Goal: Entertainment & Leisure: Consume media (video, audio)

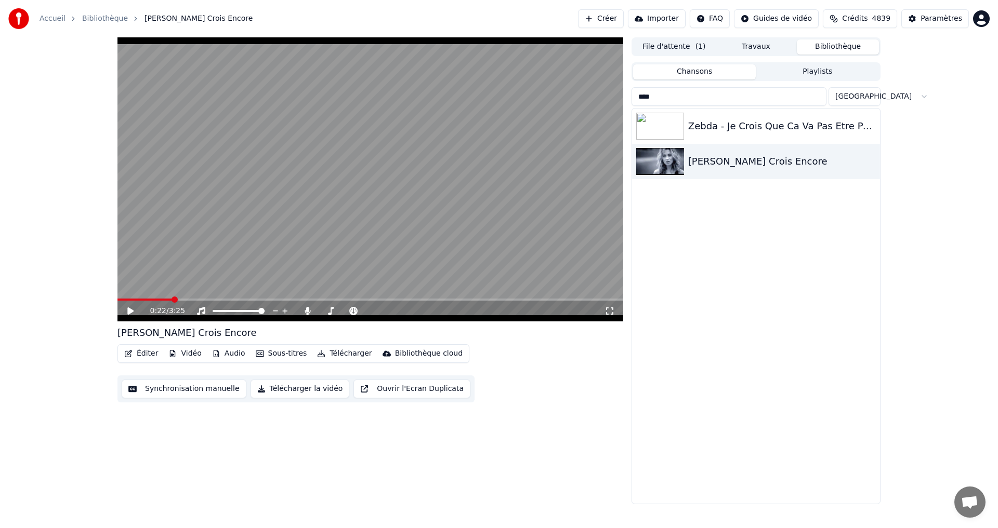
click at [845, 38] on div "File d'attente ( 1 ) Travaux Bibliothèque" at bounding box center [755, 46] width 249 height 19
click at [841, 46] on button "Bibliothèque" at bounding box center [838, 46] width 82 height 15
click at [849, 48] on button "Bibliothèque" at bounding box center [838, 46] width 82 height 15
click at [347, 312] on span at bounding box center [345, 311] width 6 height 6
click at [783, 99] on input "****" at bounding box center [728, 96] width 195 height 19
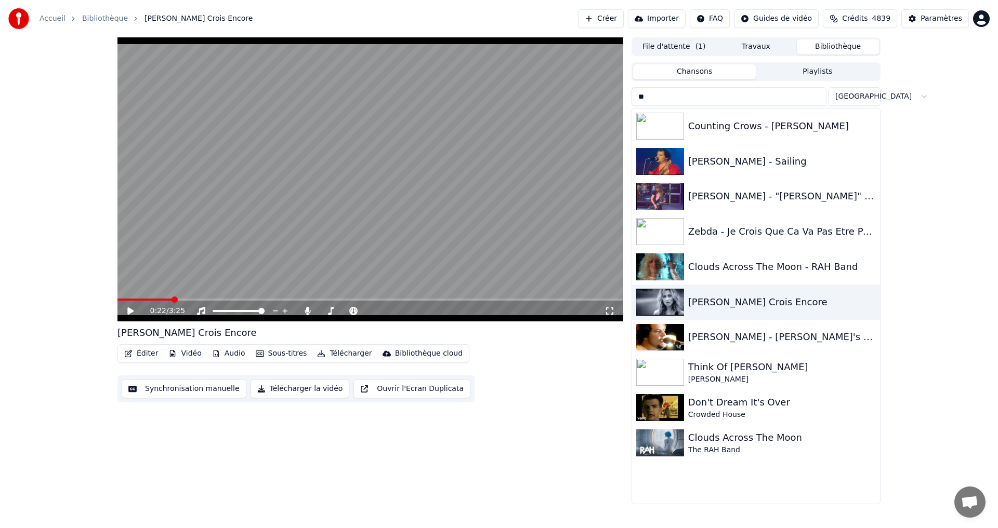
type input "*"
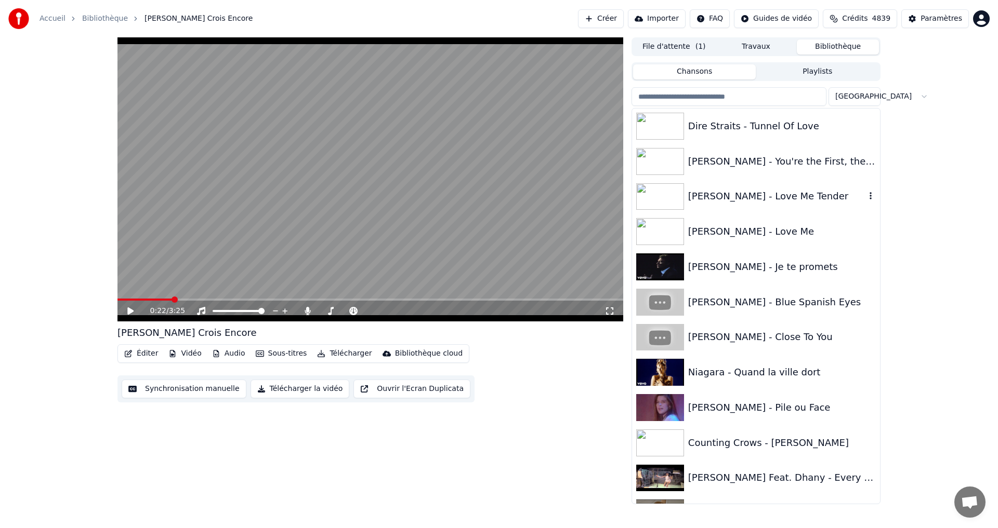
click at [715, 206] on div "[PERSON_NAME] - Love Me Tender" at bounding box center [756, 196] width 248 height 35
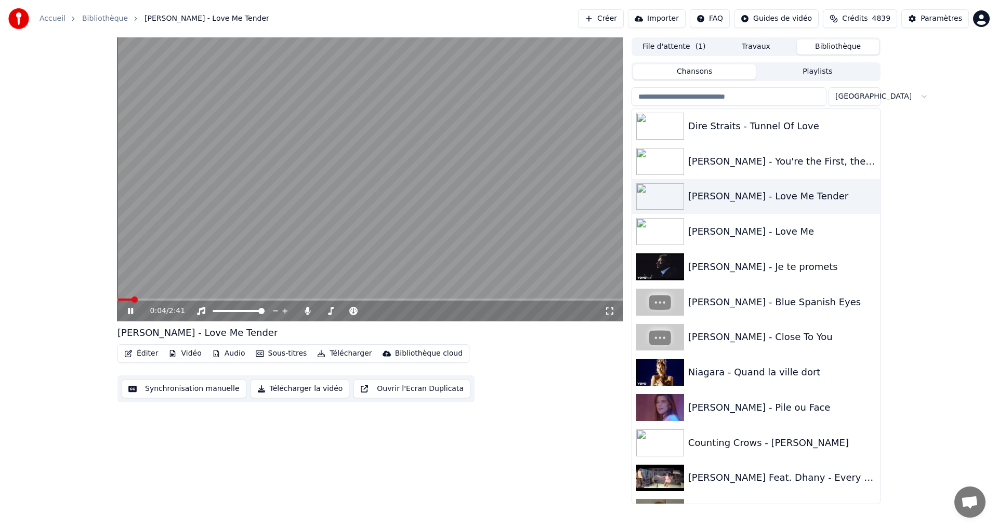
click at [610, 313] on icon at bounding box center [609, 311] width 10 height 8
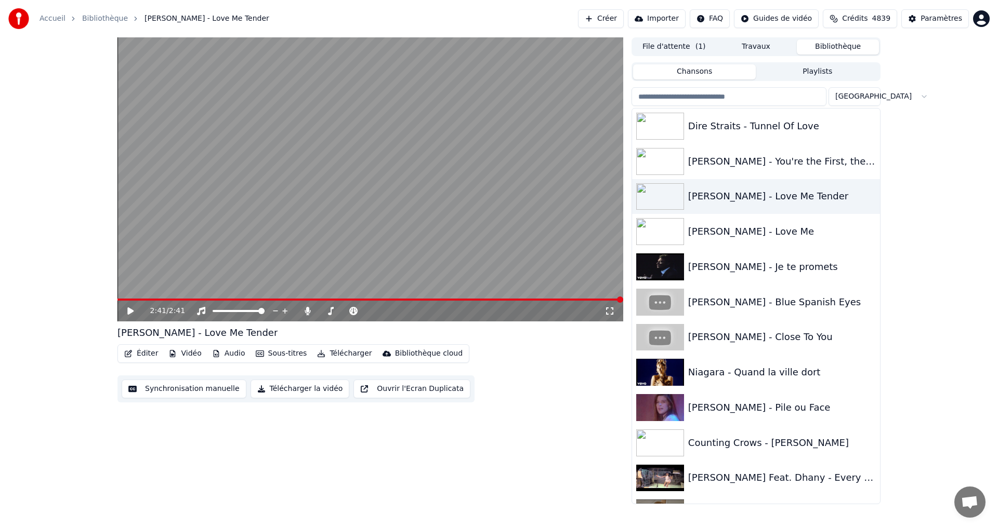
click at [770, 104] on input "search" at bounding box center [728, 96] width 195 height 19
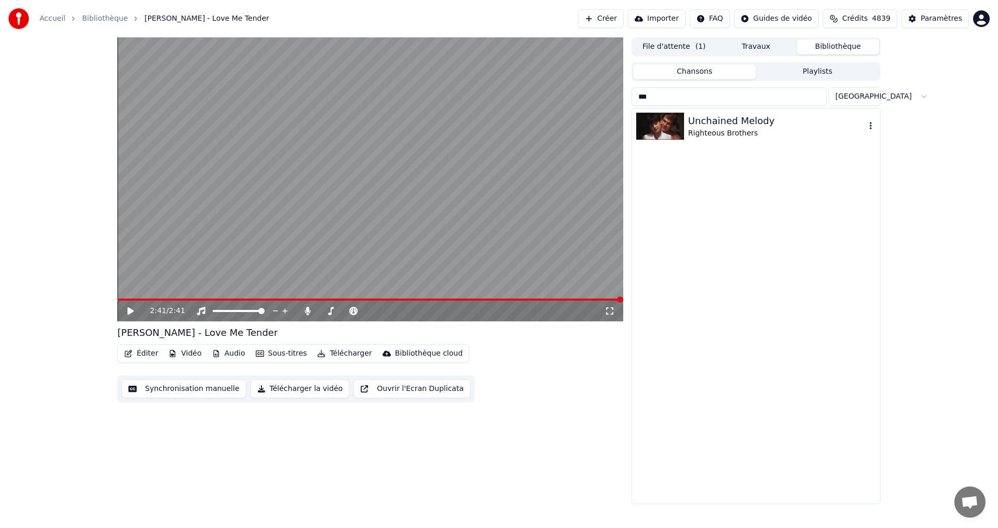
click at [761, 114] on div "Unchained Melody" at bounding box center [776, 121] width 177 height 15
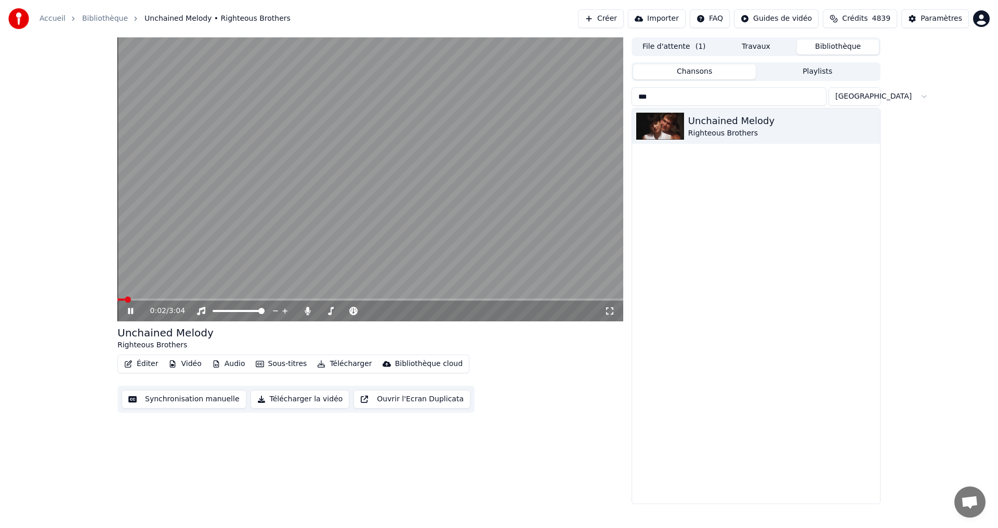
click at [610, 310] on icon at bounding box center [609, 311] width 10 height 8
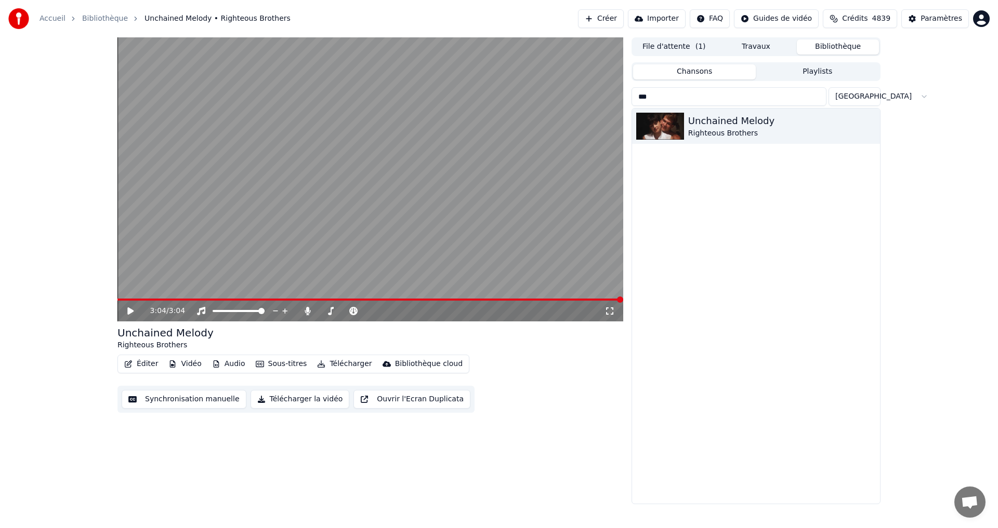
click at [682, 92] on input "***" at bounding box center [728, 96] width 195 height 19
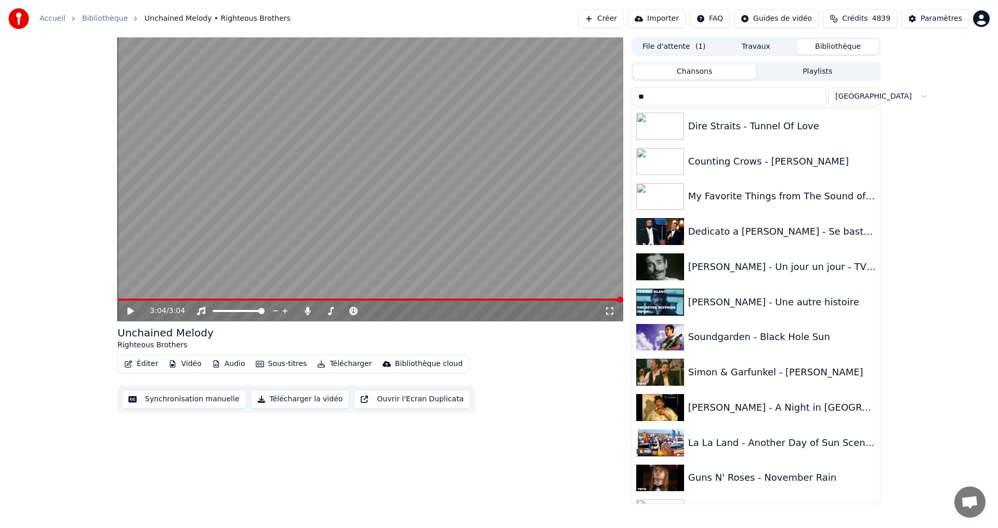
type input "*"
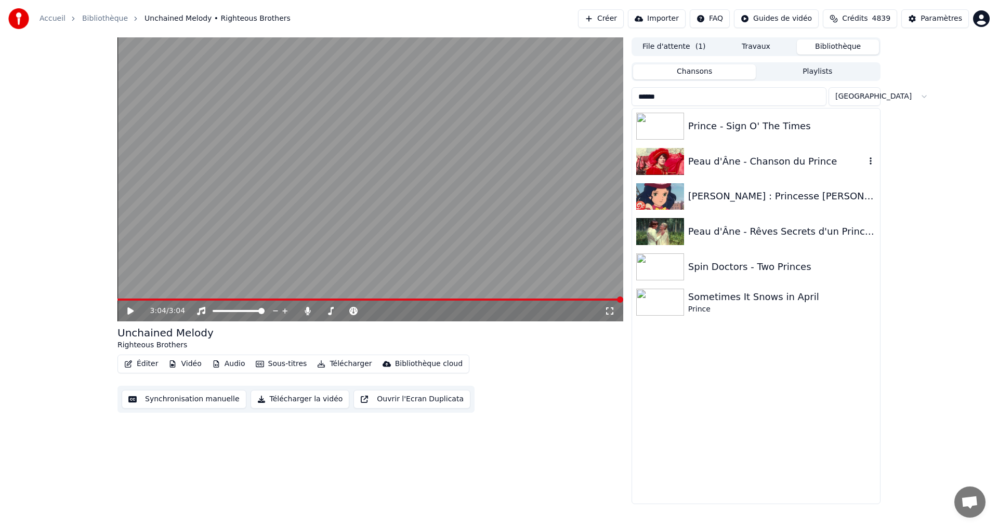
type input "******"
click at [821, 162] on div "Peau d'Âne - Chanson du Prince" at bounding box center [776, 161] width 177 height 15
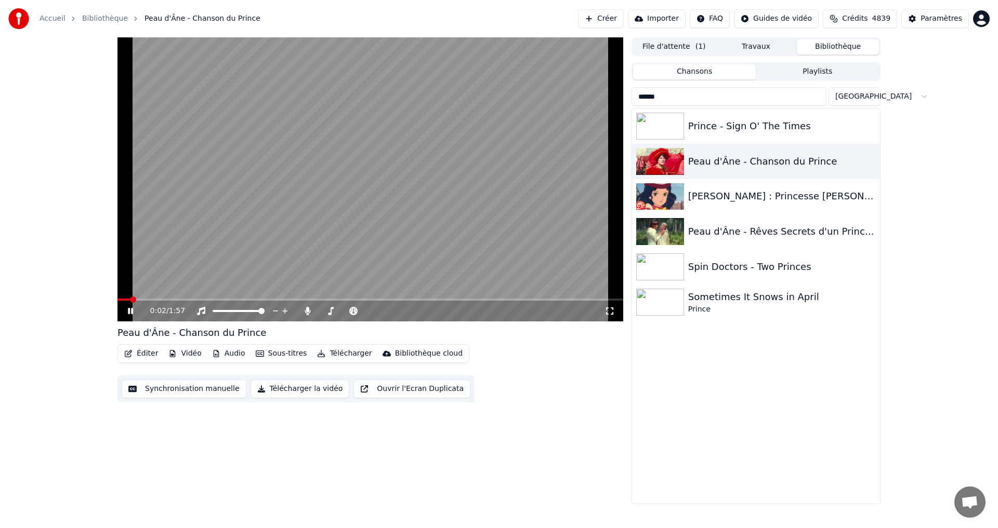
click at [606, 308] on icon at bounding box center [609, 311] width 7 height 7
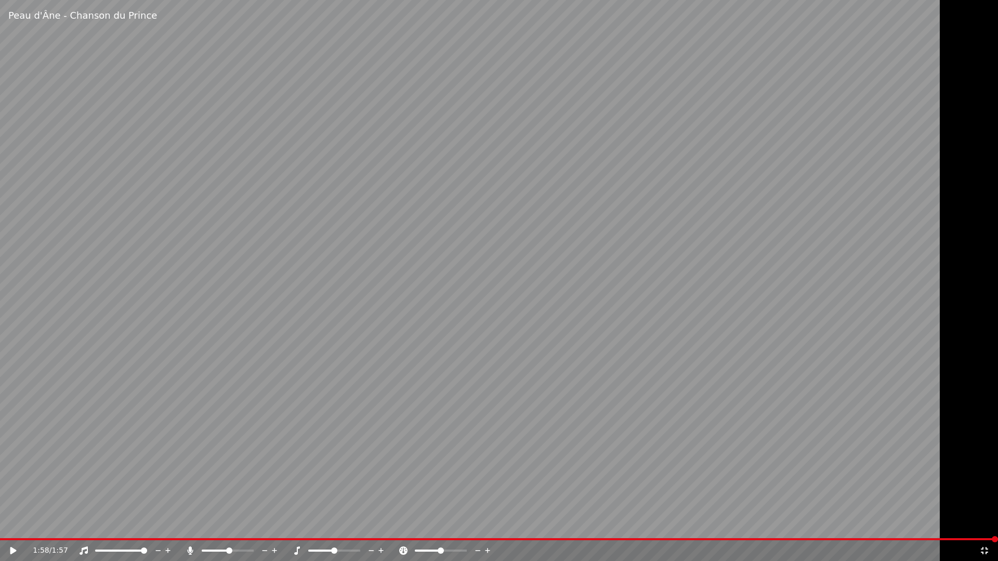
click at [989, 528] on div "1:58 / 1:57" at bounding box center [499, 550] width 998 height 21
click at [986, 528] on icon at bounding box center [984, 550] width 7 height 7
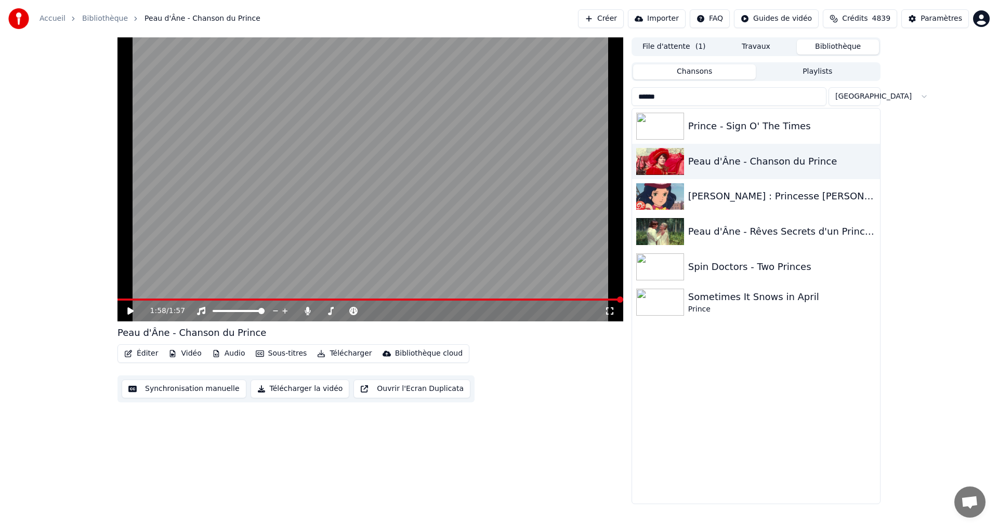
click at [758, 375] on div "Prince - Sign O' The Times Peau d'Âne - Chanson du Prince [PERSON_NAME] : Princ…" at bounding box center [756, 306] width 248 height 395
